Goal: Transaction & Acquisition: Purchase product/service

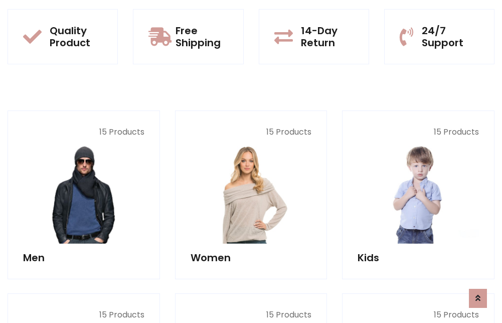
scroll to position [870, 0]
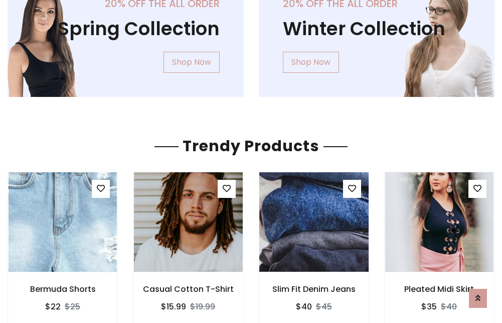
click at [314, 222] on img at bounding box center [314, 221] width 130 height 241
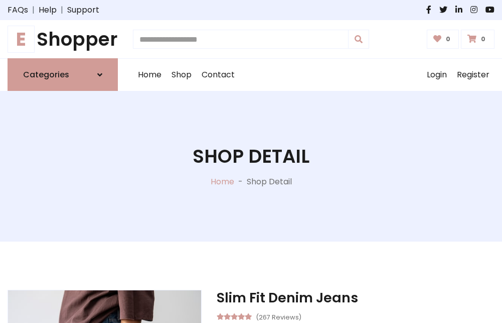
click at [63, 39] on h1 "E Shopper" at bounding box center [63, 39] width 110 height 22
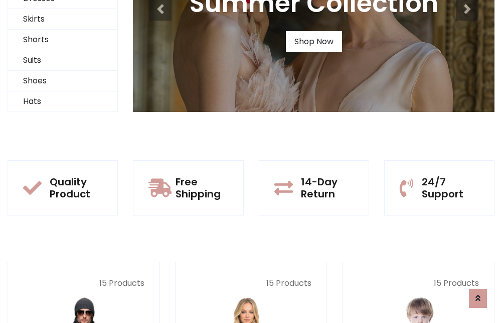
scroll to position [97, 0]
